Goal: Find contact information: Find contact information

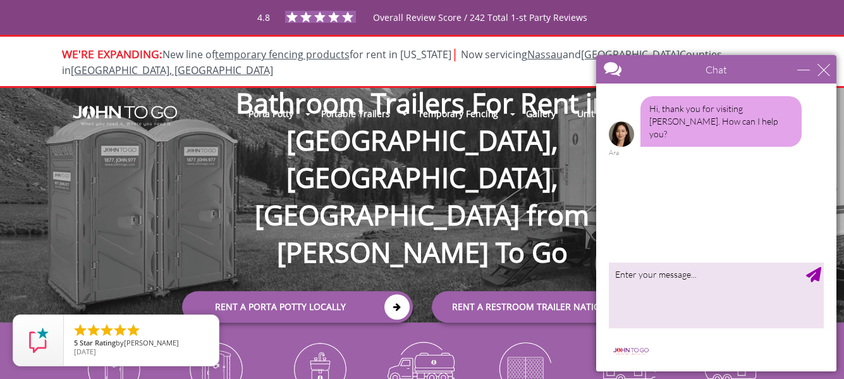
drag, startPoint x: 0, startPoint y: 0, endPoint x: 147, endPoint y: 135, distance: 199.1
click at [147, 135] on div "Porta Potty Portable Toilets ADA Accessible Units Portable Sinks Waste Services…" at bounding box center [422, 205] width 844 height 235
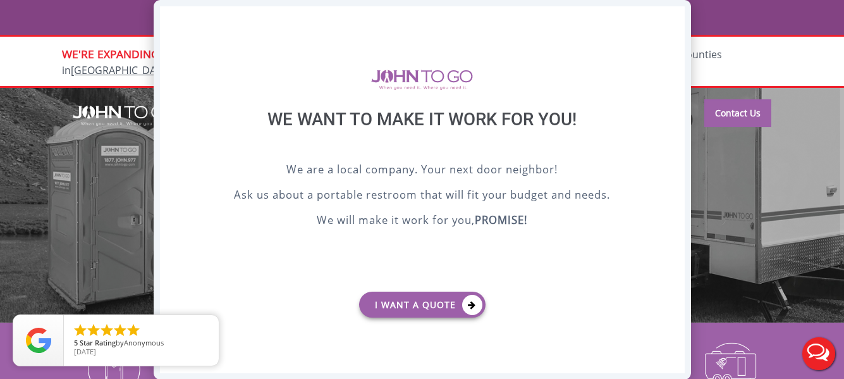
click at [676, 12] on div "X" at bounding box center [674, 16] width 20 height 21
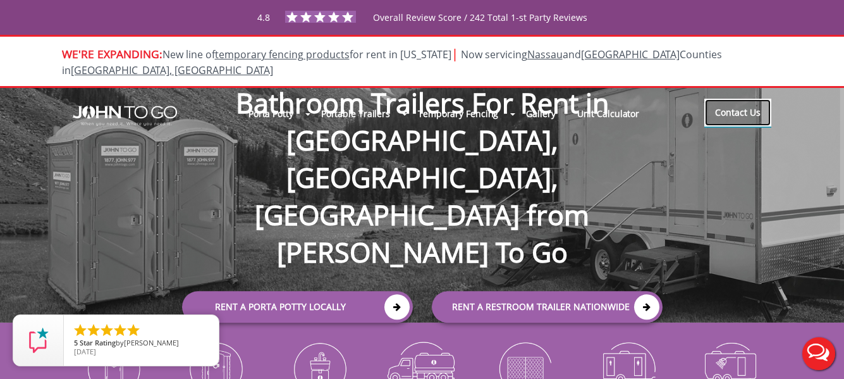
click at [718, 99] on link "Contact Us" at bounding box center [737, 113] width 67 height 28
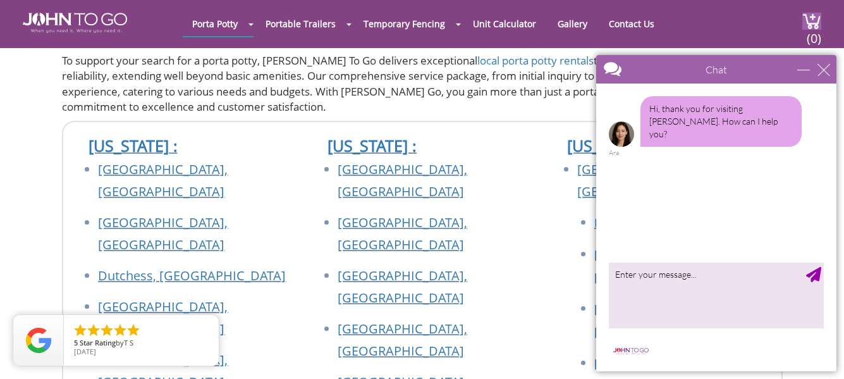
scroll to position [1019, 0]
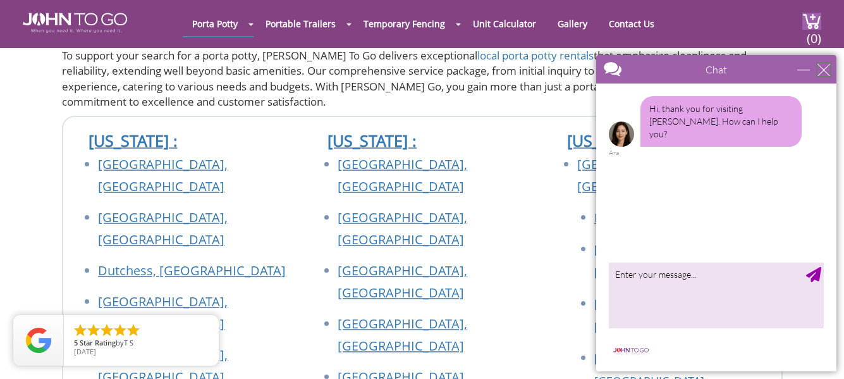
click at [829, 70] on div "close" at bounding box center [823, 69] width 13 height 13
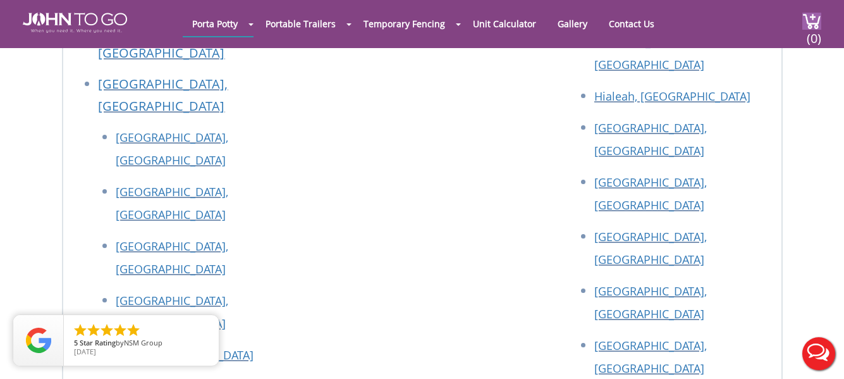
scroll to position [2054, 0]
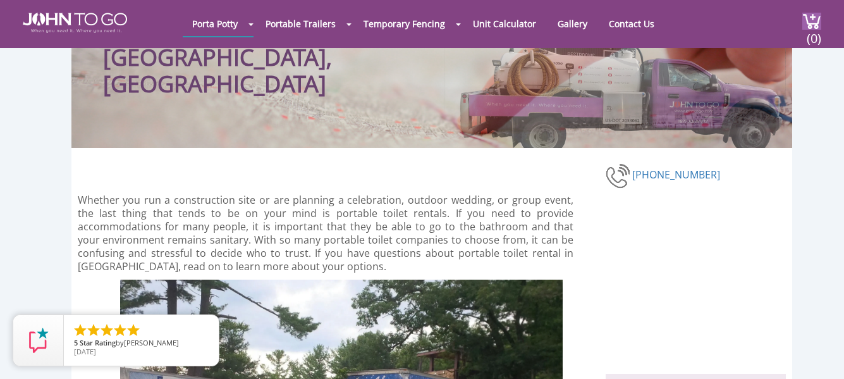
scroll to position [103, 0]
